Goal: Find specific page/section: Find specific page/section

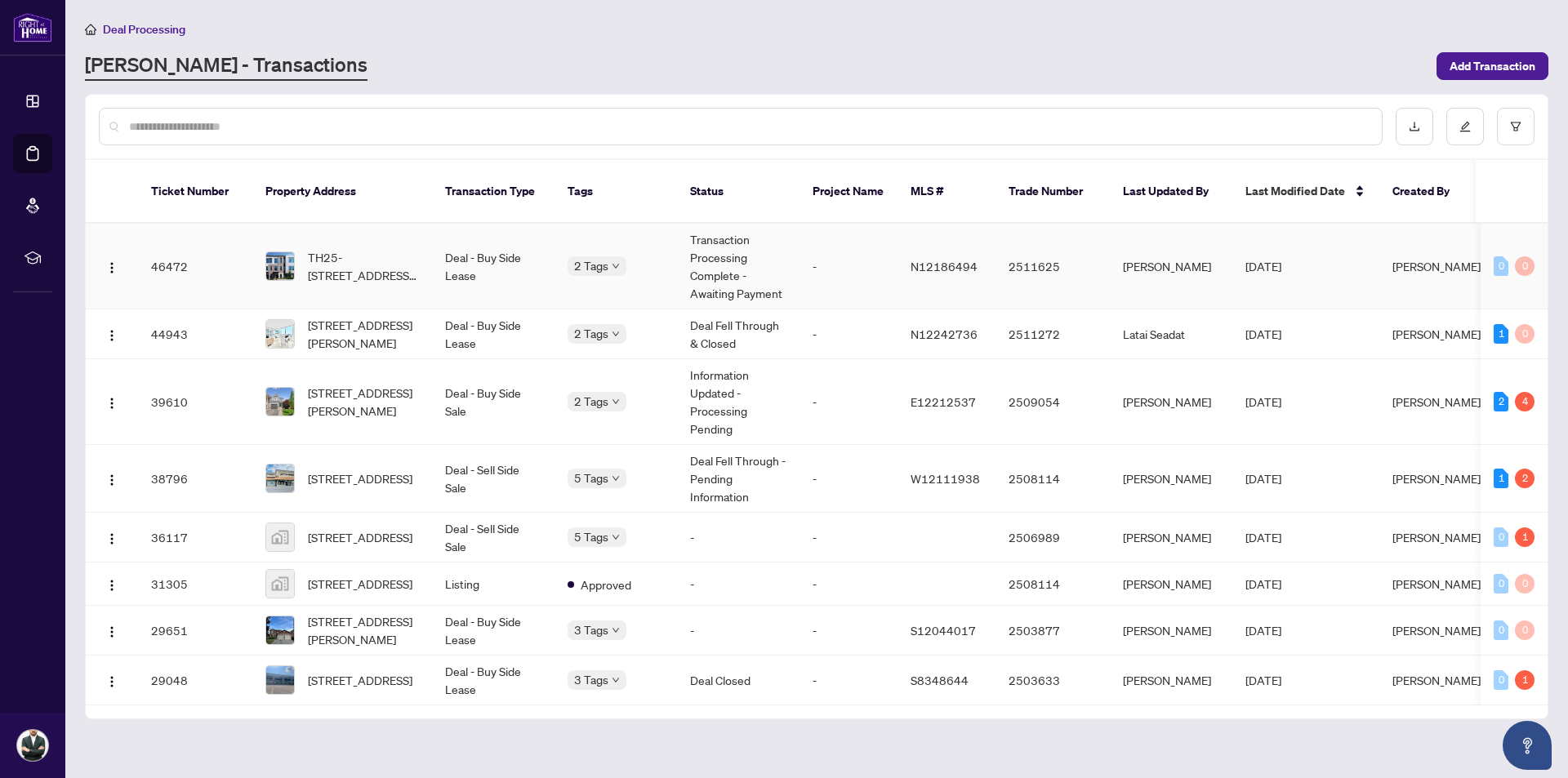
click at [803, 248] on td "-" at bounding box center [848, 267] width 98 height 86
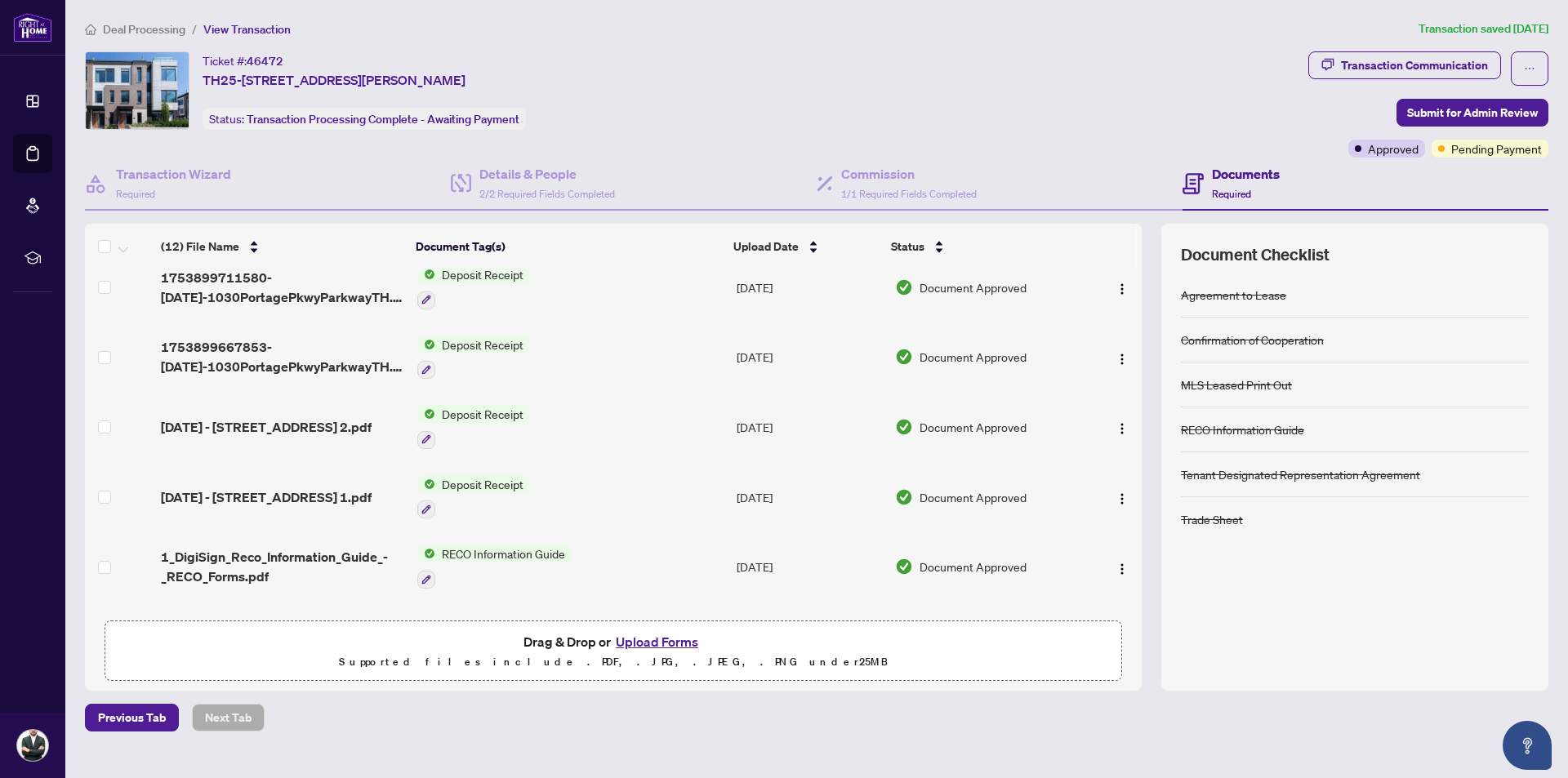
scroll to position [326, 0]
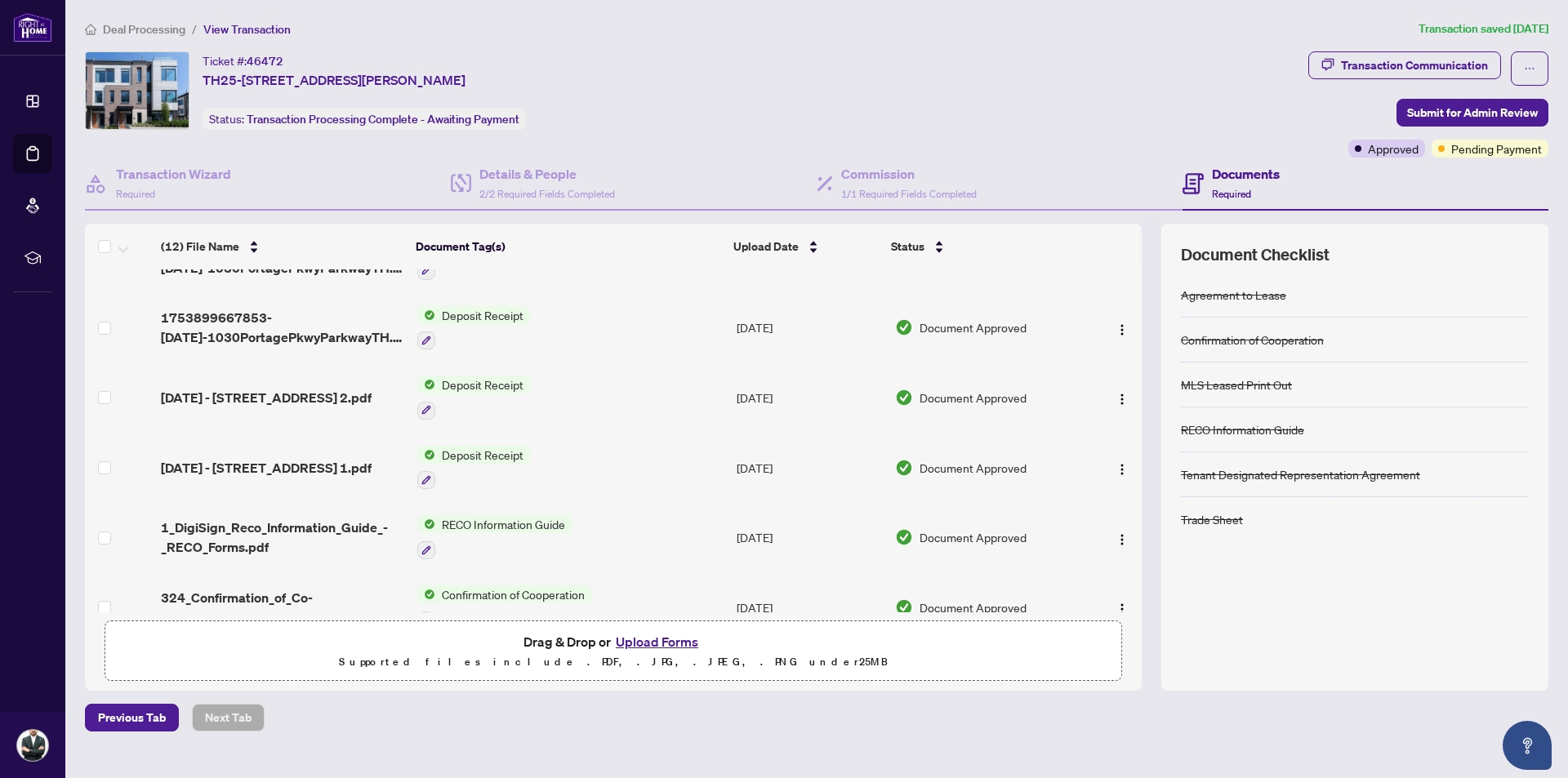
click at [128, 33] on span "Deal Processing" at bounding box center [144, 29] width 83 height 14
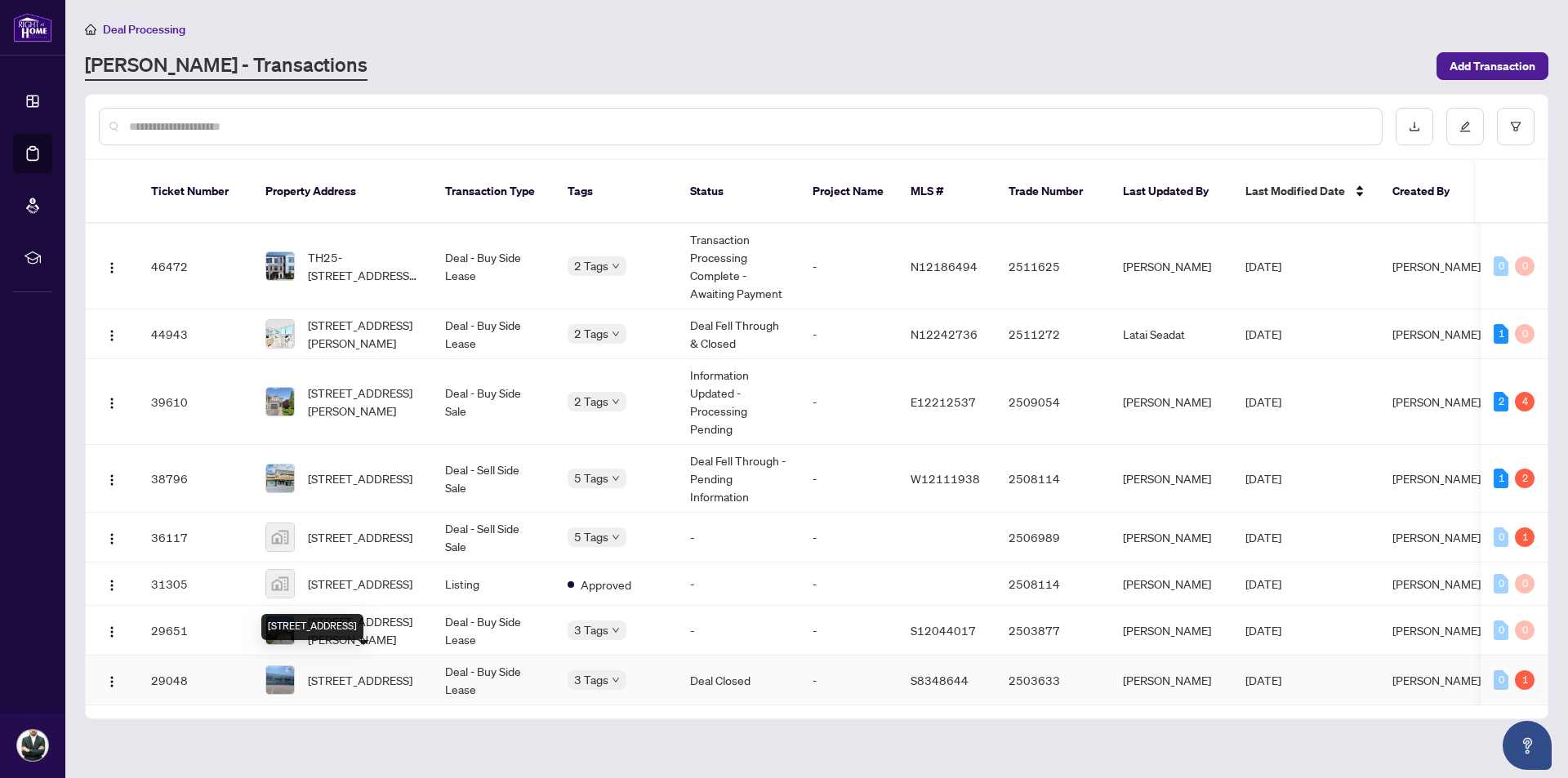
click at [355, 671] on span "[STREET_ADDRESS]" at bounding box center [360, 680] width 105 height 18
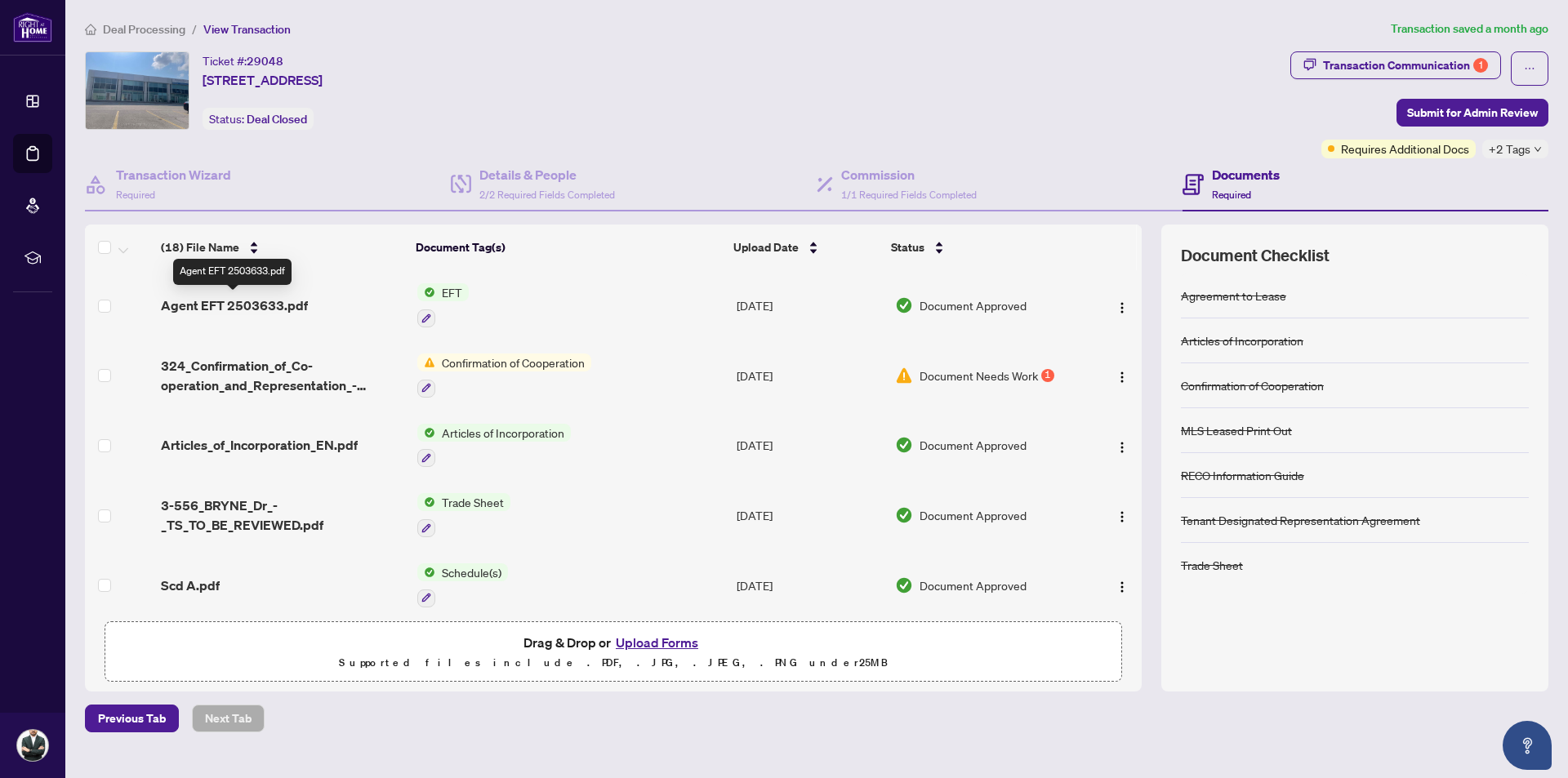
click at [302, 303] on span "Agent EFT 2503633.pdf" at bounding box center [234, 305] width 147 height 20
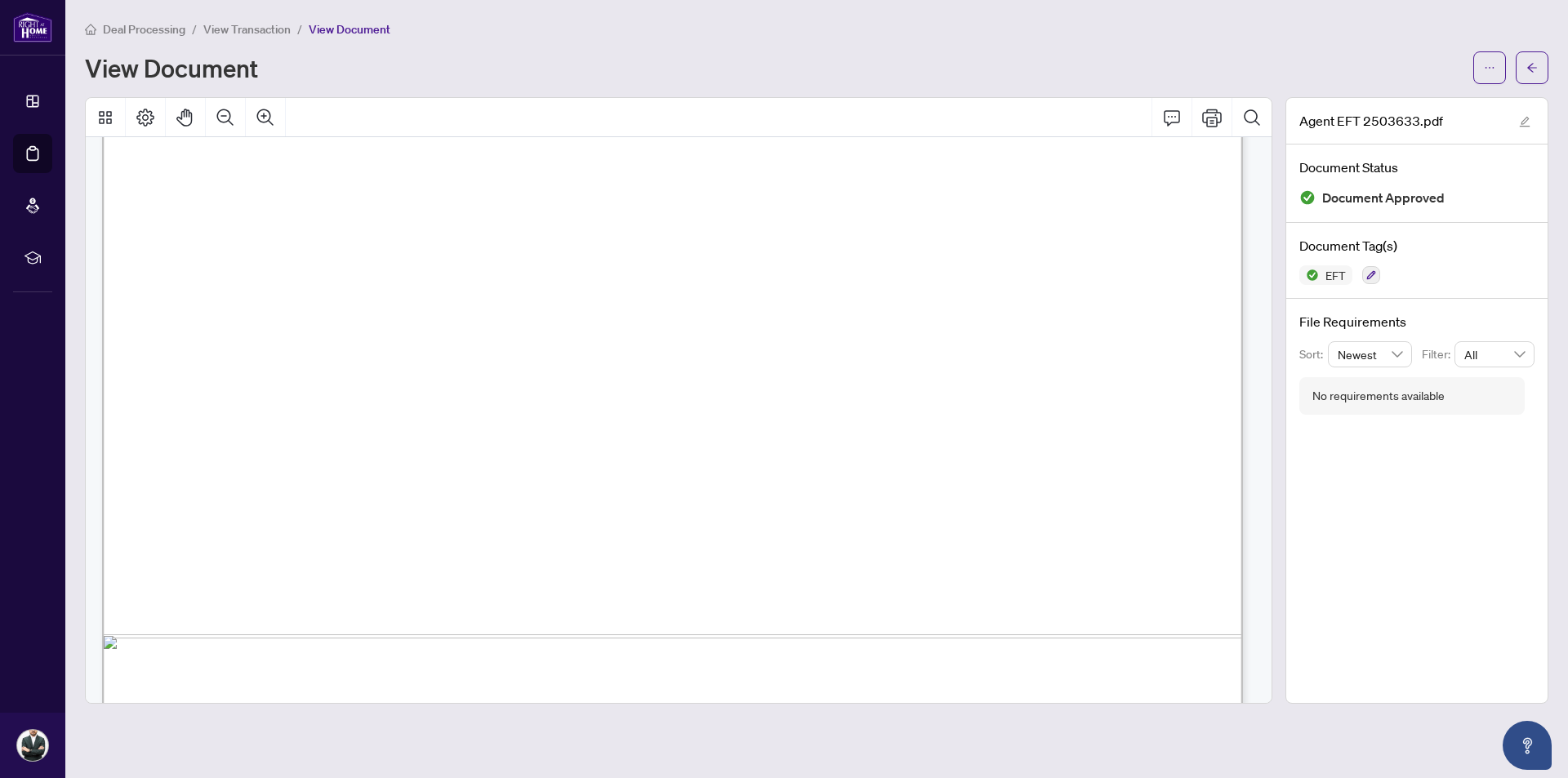
scroll to position [943, 0]
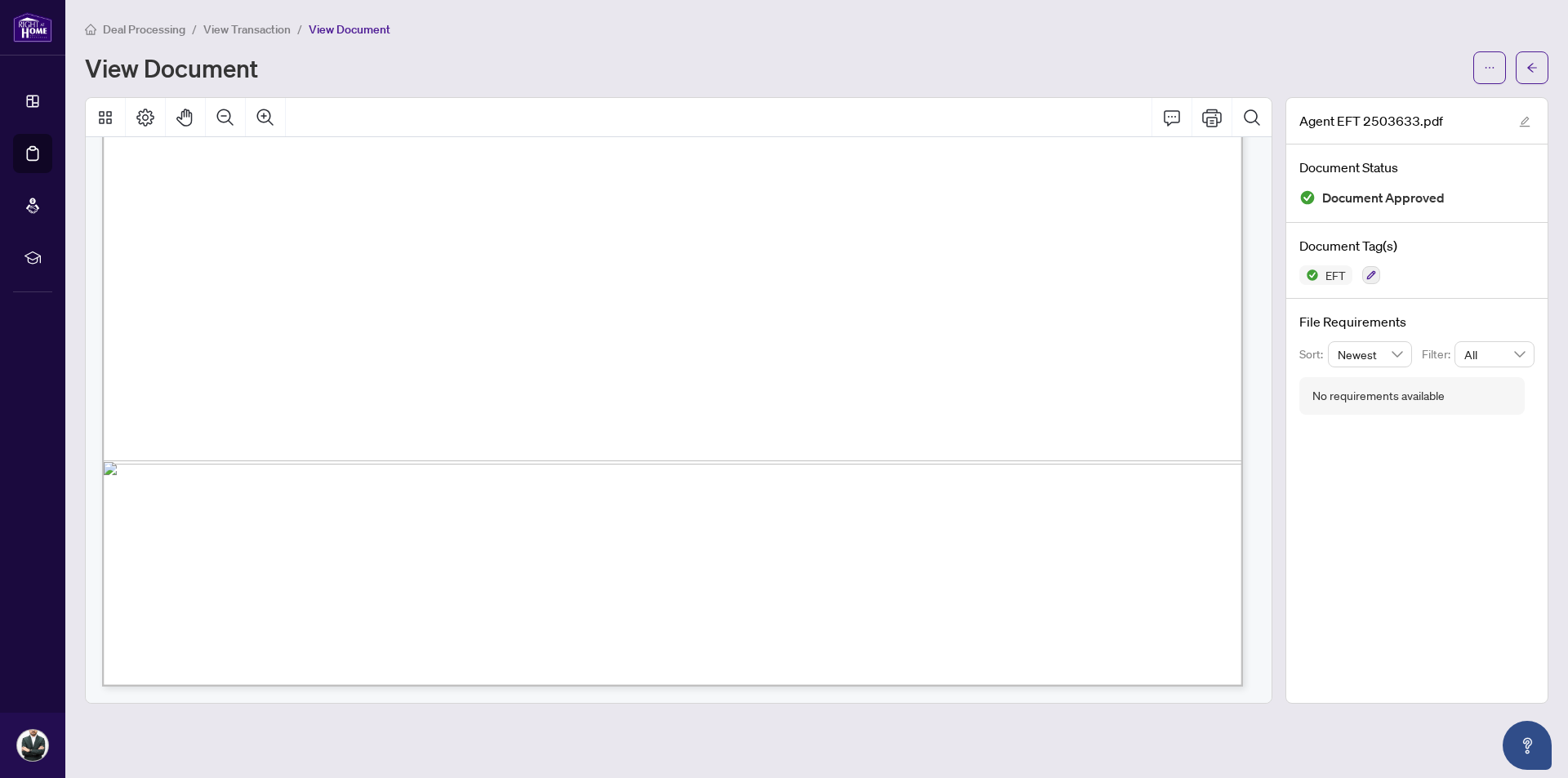
click at [147, 26] on span "Deal Processing" at bounding box center [144, 29] width 83 height 14
